Goal: Check status: Check status

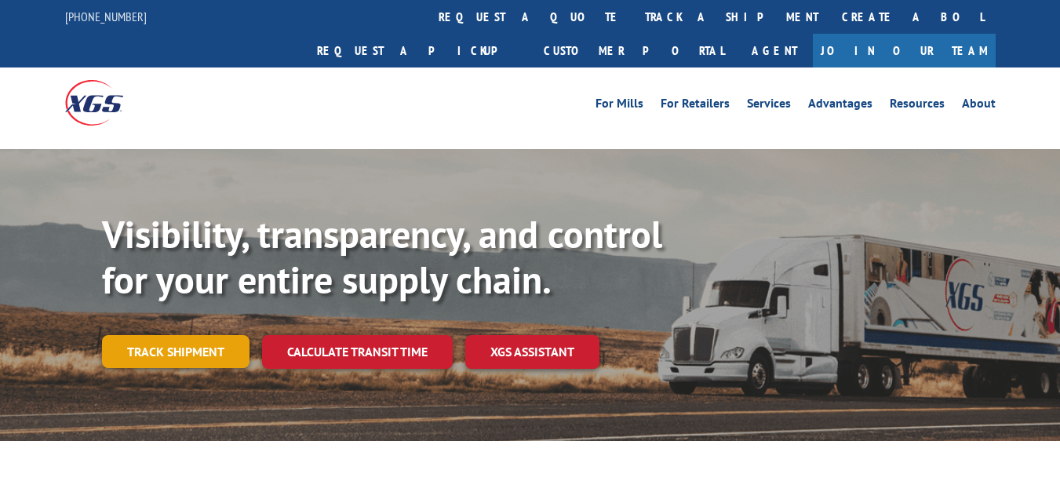
click at [202, 335] on link "Track shipment" at bounding box center [176, 351] width 148 height 33
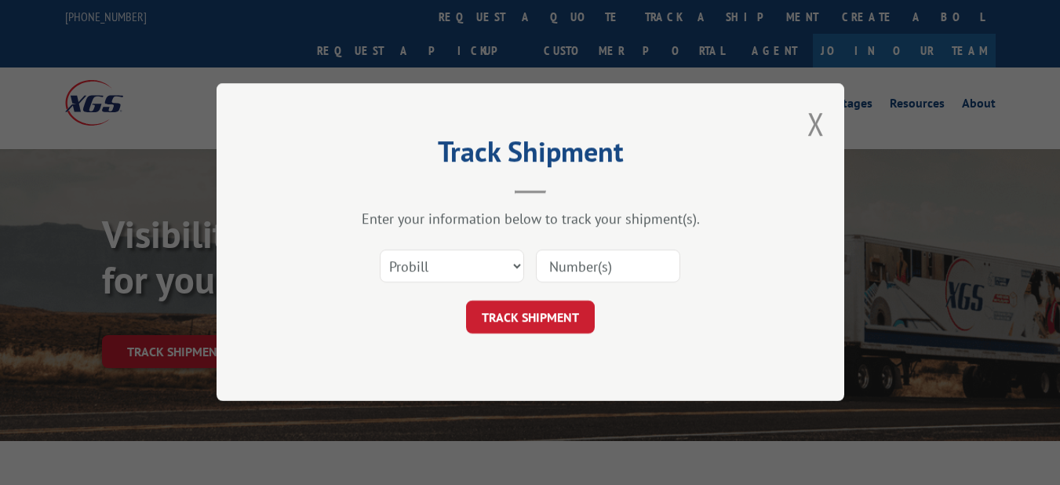
click at [656, 264] on input at bounding box center [608, 266] width 144 height 33
paste input "17496893"
type input "17496893"
click at [540, 313] on button "TRACK SHIPMENT" at bounding box center [530, 317] width 129 height 33
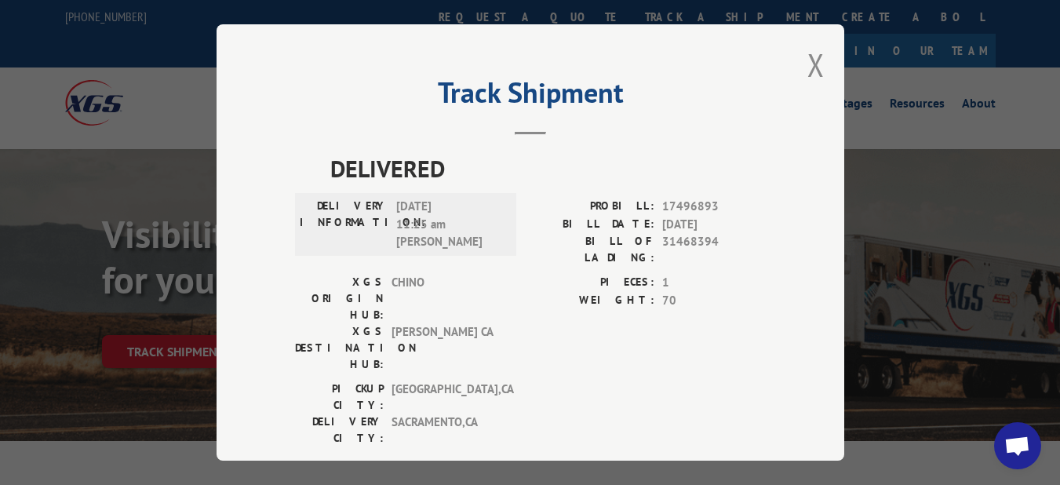
drag, startPoint x: 18, startPoint y: 328, endPoint x: 63, endPoint y: 326, distance: 44.8
click at [19, 328] on div "Track Shipment DELIVERED DELIVERY INFORMATION: [DATE] 11:25 am [PERSON_NAME]: 1…" at bounding box center [530, 242] width 1060 height 485
click at [144, 325] on div "Track Shipment DELIVERED DELIVERY INFORMATION: [DATE] 11:25 am [PERSON_NAME]: 1…" at bounding box center [530, 242] width 1060 height 485
click at [807, 52] on button "Close modal" at bounding box center [815, 65] width 17 height 42
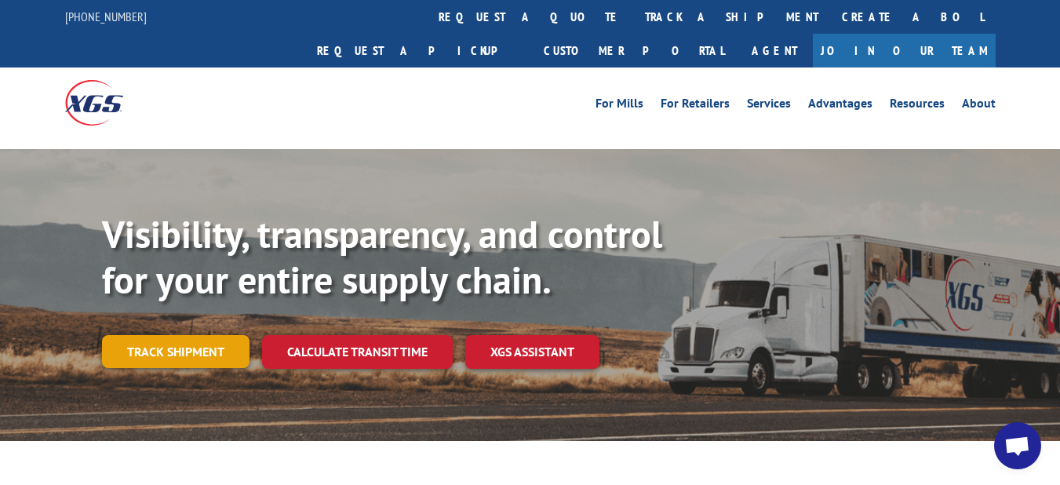
click at [180, 335] on link "Track shipment" at bounding box center [176, 351] width 148 height 33
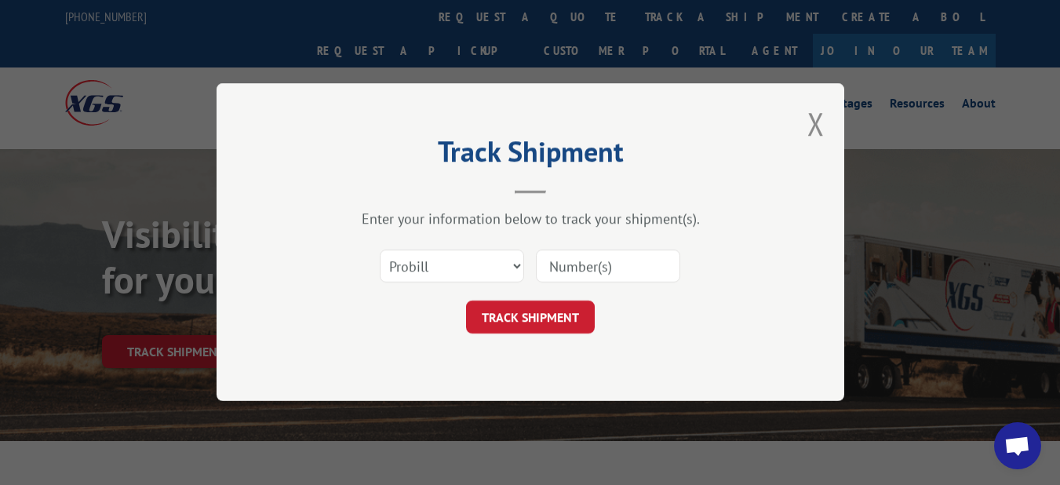
click at [585, 264] on input at bounding box center [608, 266] width 144 height 33
paste input "17501900"
type input "17501900"
click at [526, 315] on button "TRACK SHIPMENT" at bounding box center [530, 317] width 129 height 33
